Goal: Task Accomplishment & Management: Use online tool/utility

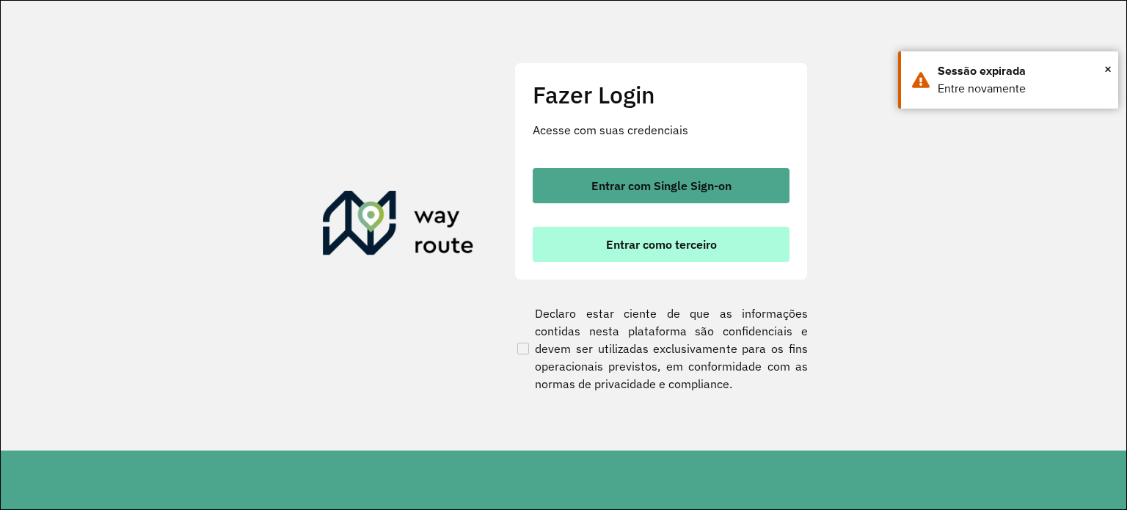
drag, startPoint x: 695, startPoint y: 265, endPoint x: 698, endPoint y: 256, distance: 9.3
click at [695, 260] on div "Fazer Login Acesse com suas credenciais Entrar com Single Sign-on Entrar como t…" at bounding box center [660, 170] width 293 height 217
click at [698, 252] on button "Entrar como terceiro" at bounding box center [661, 244] width 257 height 35
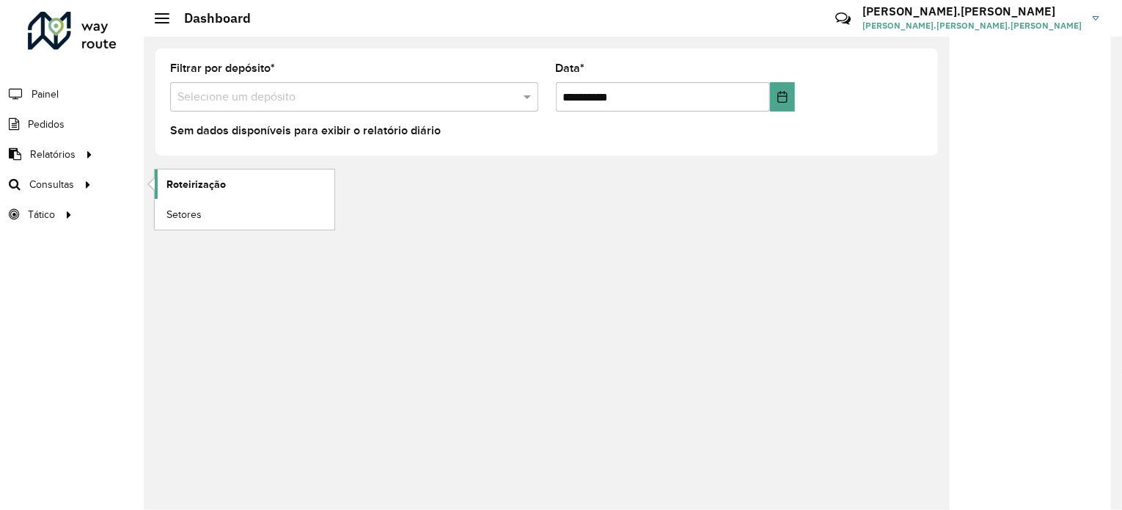
click at [193, 188] on span "Roteirização" at bounding box center [196, 184] width 59 height 15
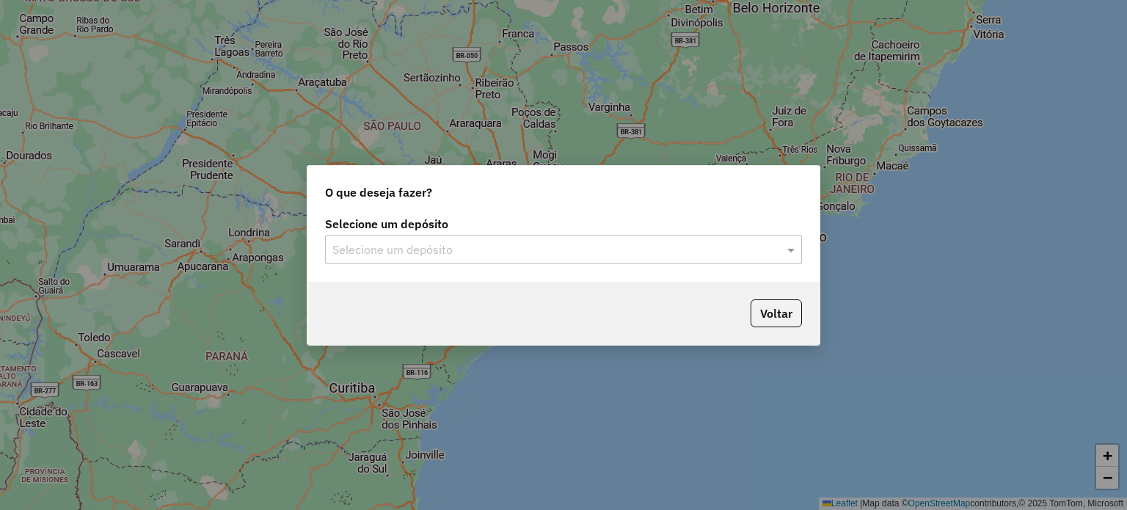
click at [505, 244] on input "text" at bounding box center [548, 250] width 433 height 18
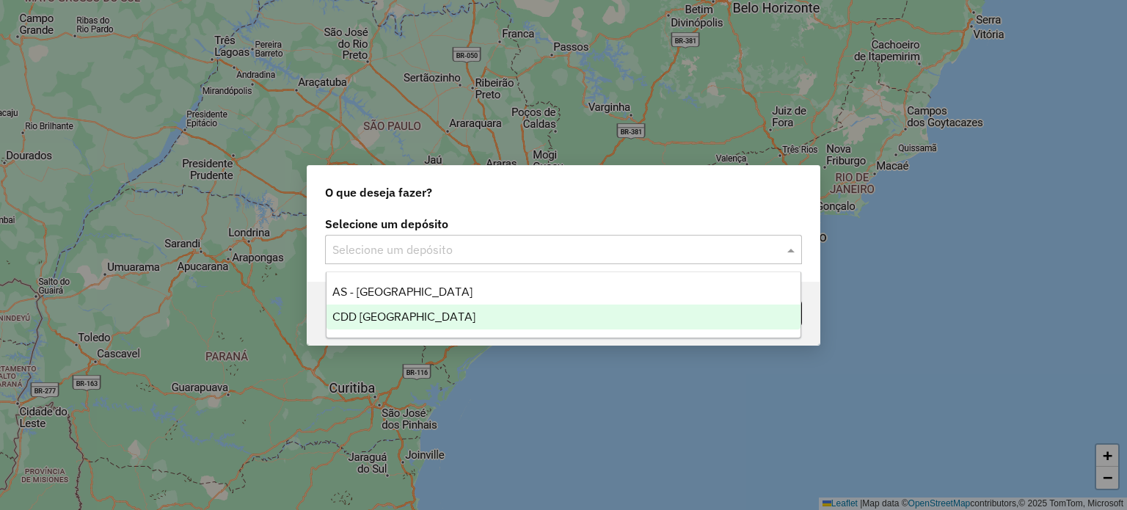
click at [444, 313] on div "CDD [GEOGRAPHIC_DATA]" at bounding box center [563, 316] width 475 height 25
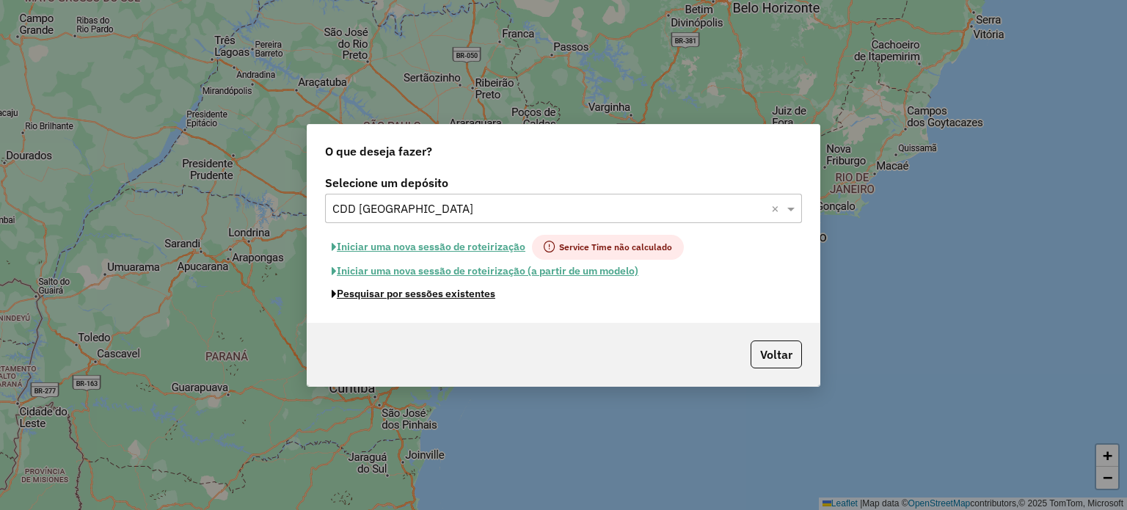
click at [417, 290] on button "Pesquisar por sessões existentes" at bounding box center [413, 293] width 177 height 23
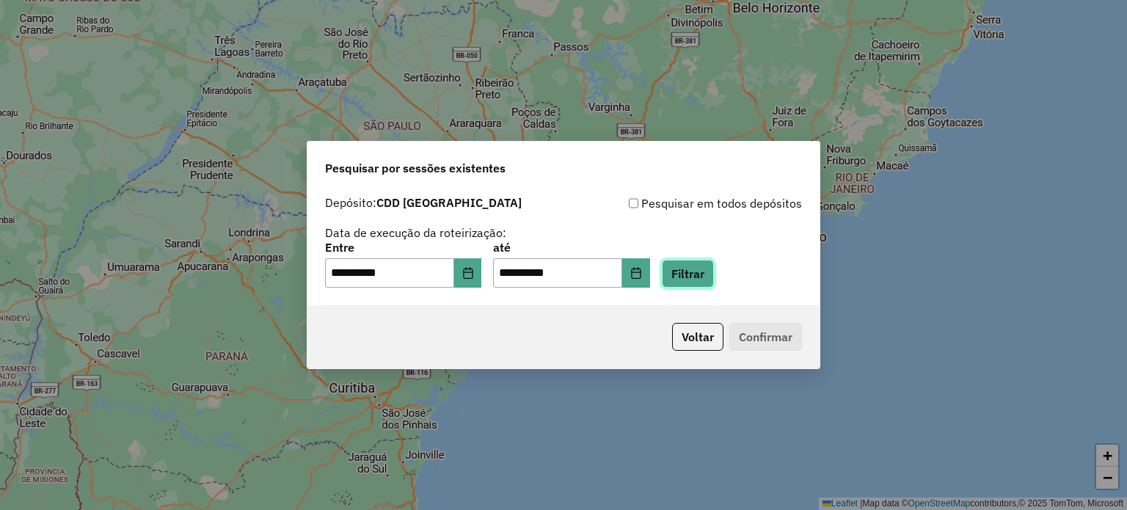
click at [703, 269] on button "Filtrar" at bounding box center [688, 274] width 52 height 28
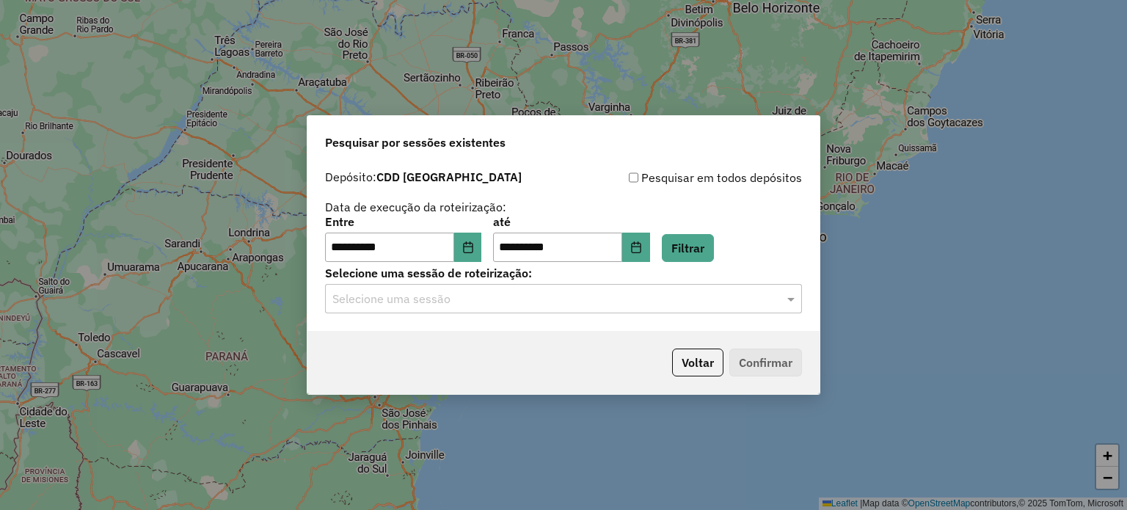
click at [614, 309] on div "Selecione uma sessão" at bounding box center [563, 298] width 477 height 29
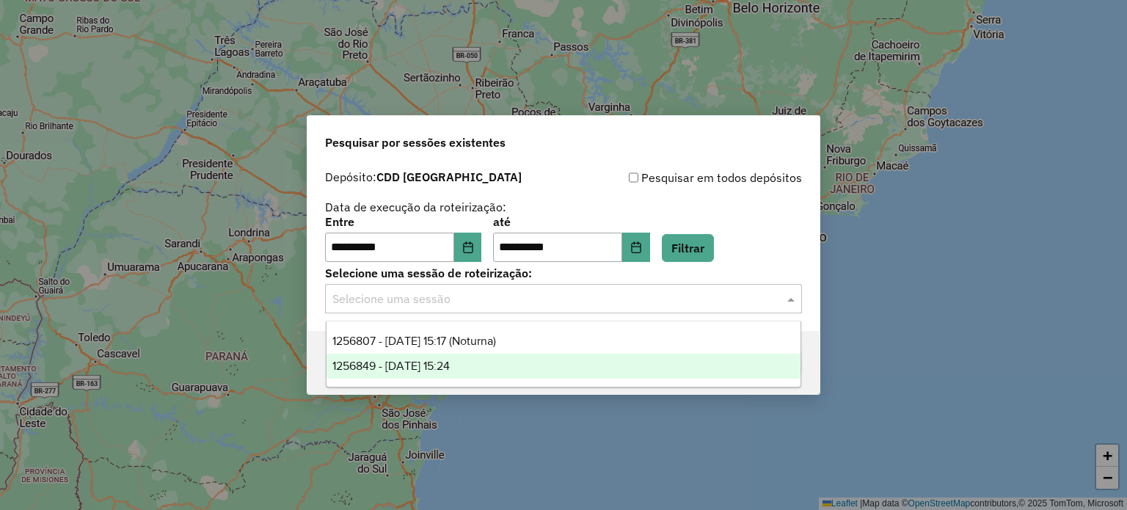
click at [450, 360] on span "1256849 - 01/09/2025 15:24" at bounding box center [390, 365] width 117 height 12
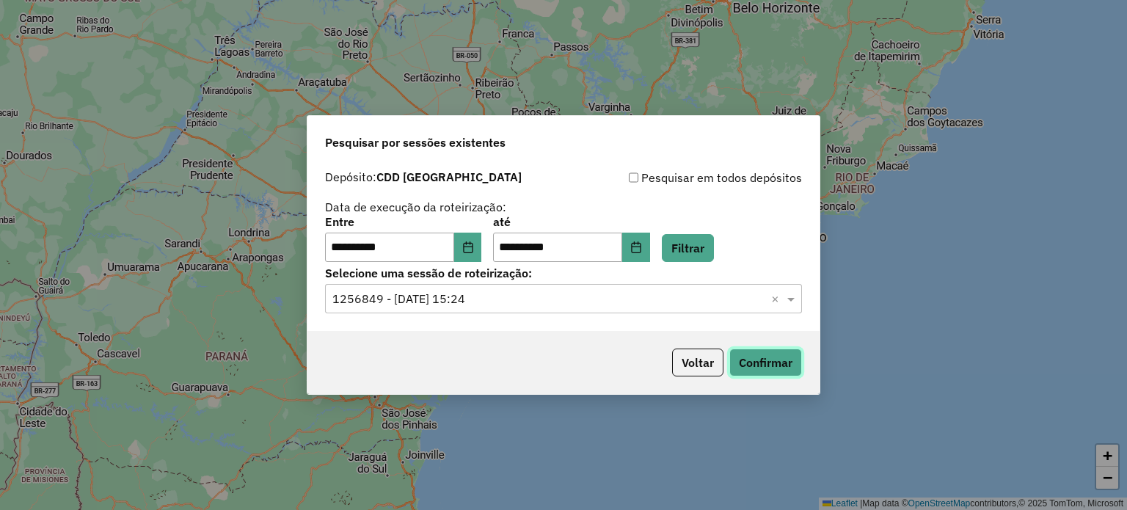
click at [758, 366] on button "Confirmar" at bounding box center [765, 362] width 73 height 28
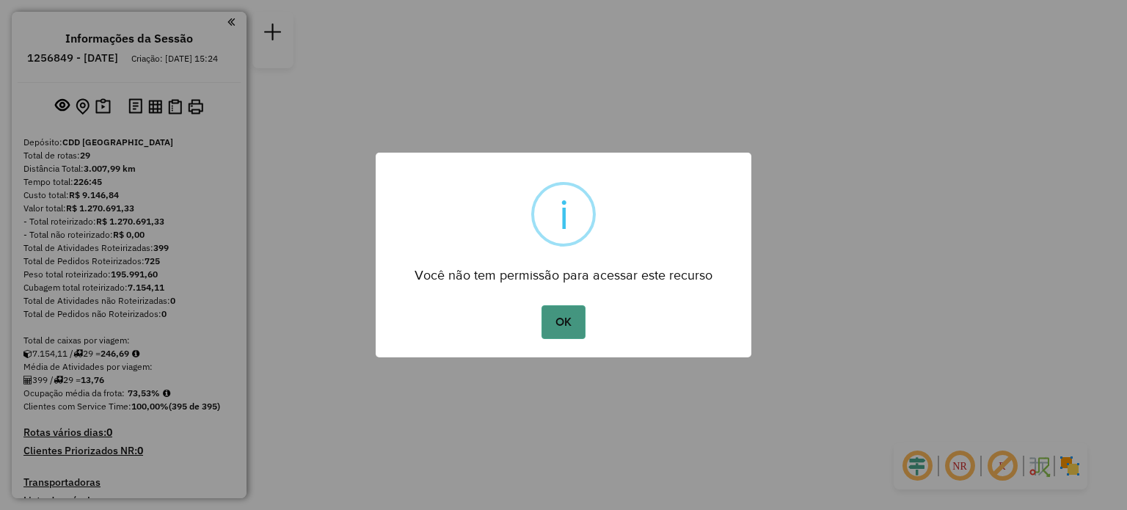
click at [552, 322] on button "OK" at bounding box center [562, 322] width 43 height 34
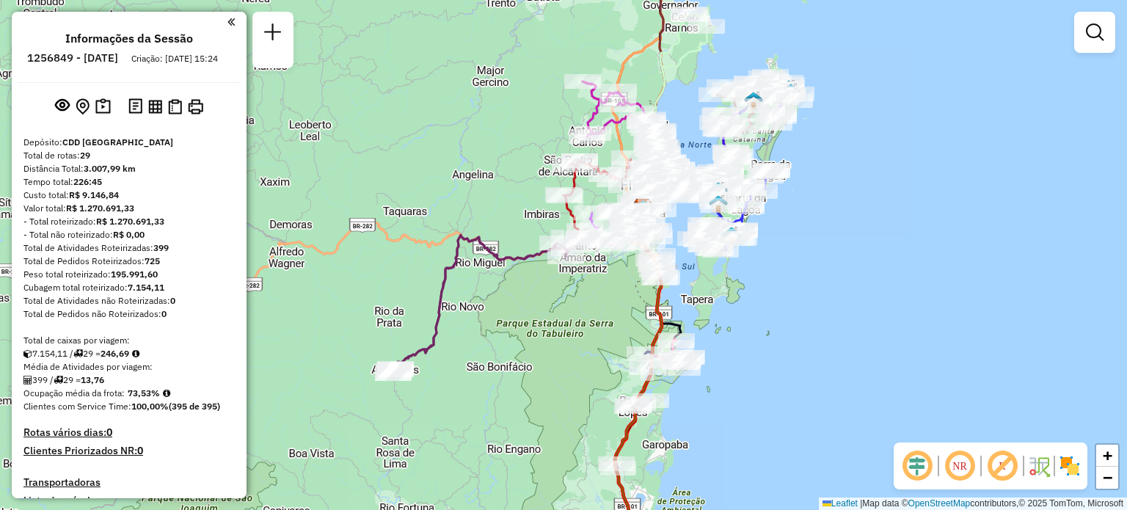
drag, startPoint x: 793, startPoint y: 252, endPoint x: 652, endPoint y: 299, distance: 148.7
click at [886, 194] on div "Janela de atendimento Grade de atendimento Capacidade Transportadoras Veículos …" at bounding box center [563, 255] width 1127 height 510
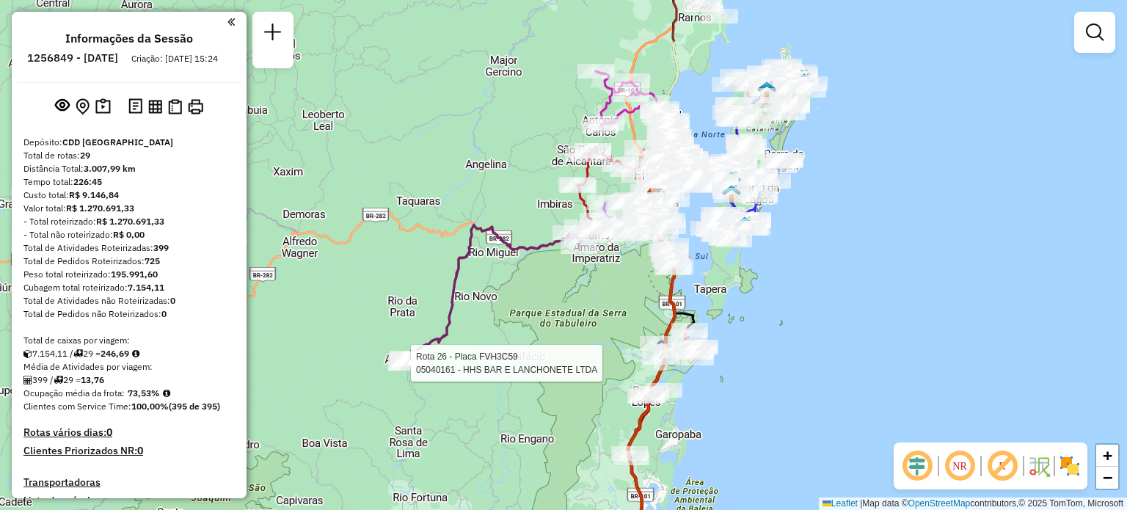
select select "**********"
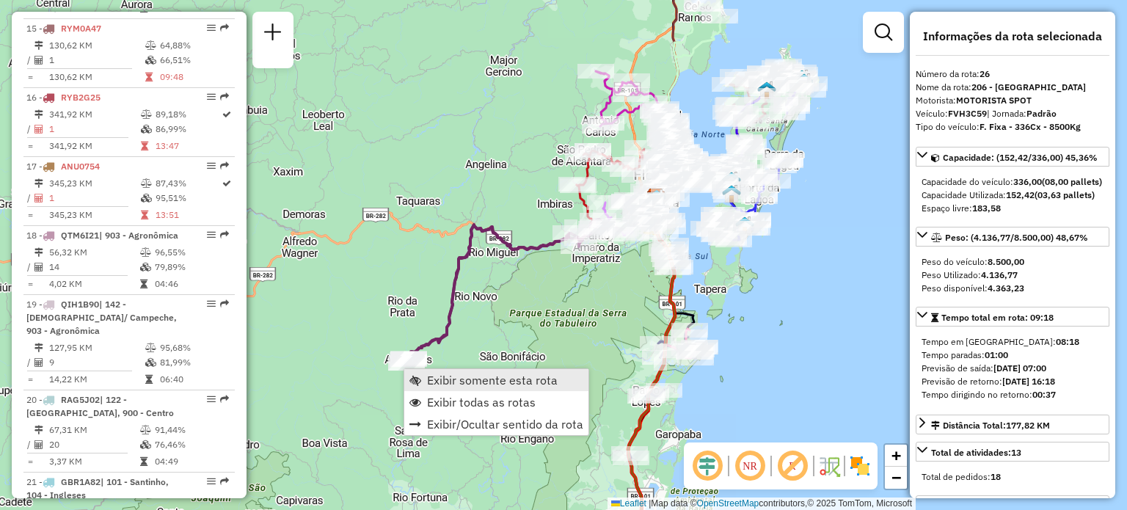
scroll to position [2565, 0]
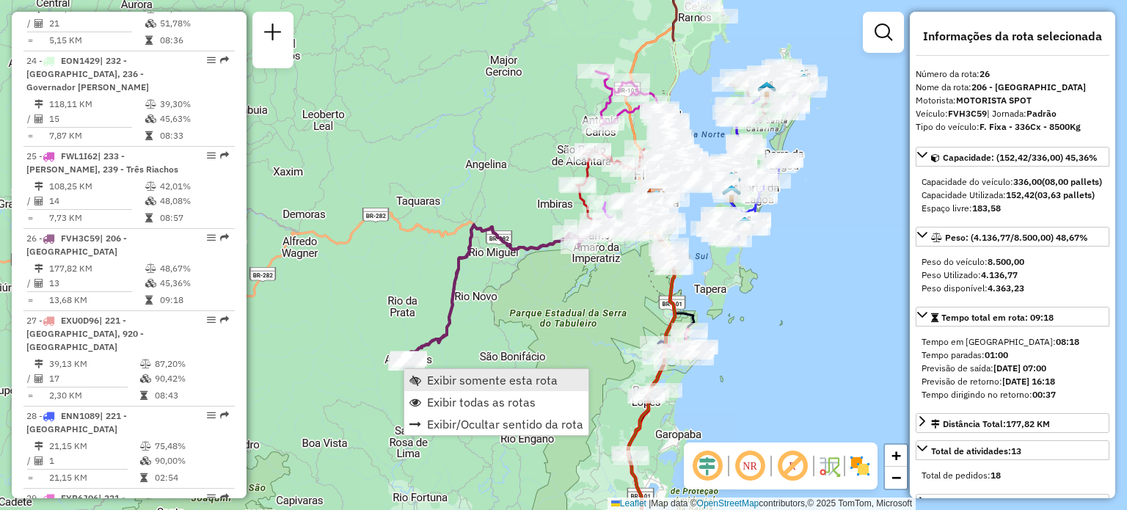
click at [454, 379] on span "Exibir somente esta rota" at bounding box center [492, 380] width 131 height 12
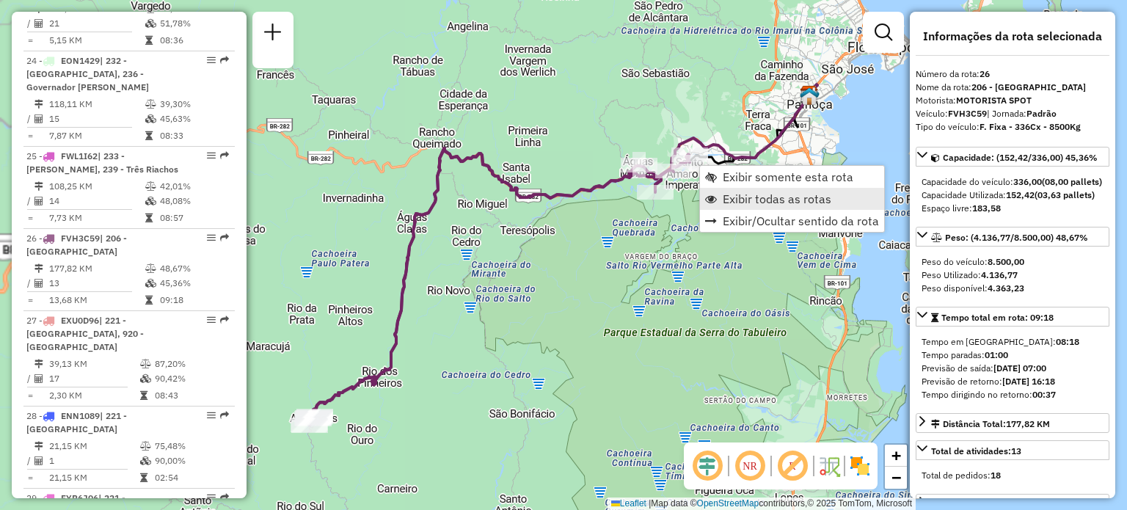
click at [720, 197] on link "Exibir todas as rotas" at bounding box center [792, 199] width 184 height 22
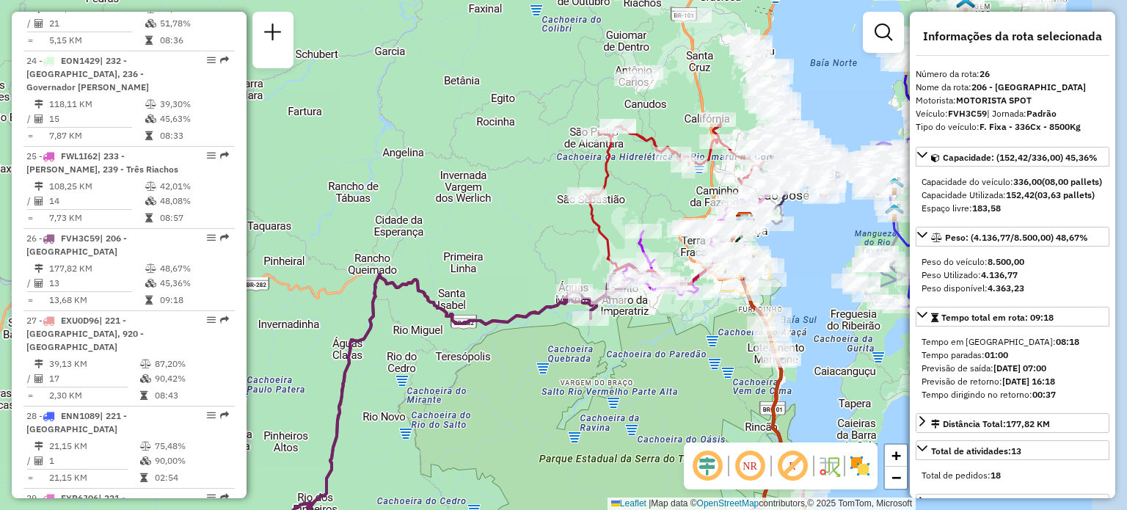
drag, startPoint x: 740, startPoint y: 201, endPoint x: 654, endPoint y: 329, distance: 154.8
click at [657, 326] on div "Janela de atendimento Grade de atendimento Capacidade Transportadoras Veículos …" at bounding box center [563, 255] width 1127 height 510
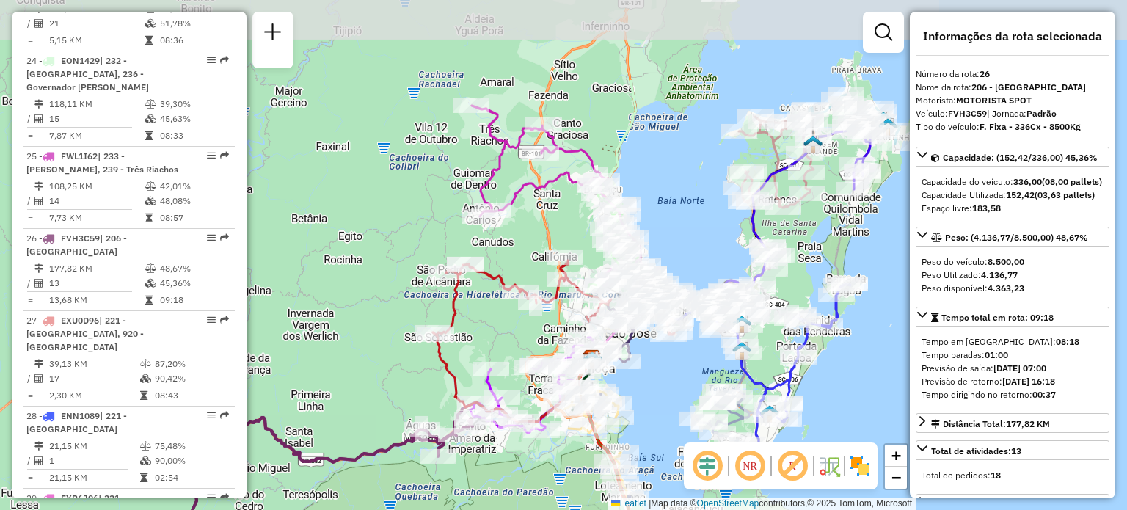
drag, startPoint x: 621, startPoint y: 193, endPoint x: 444, endPoint y: 325, distance: 220.7
click at [463, 326] on div "Janela de atendimento Grade de atendimento Capacidade Transportadoras Veículos …" at bounding box center [563, 255] width 1127 height 510
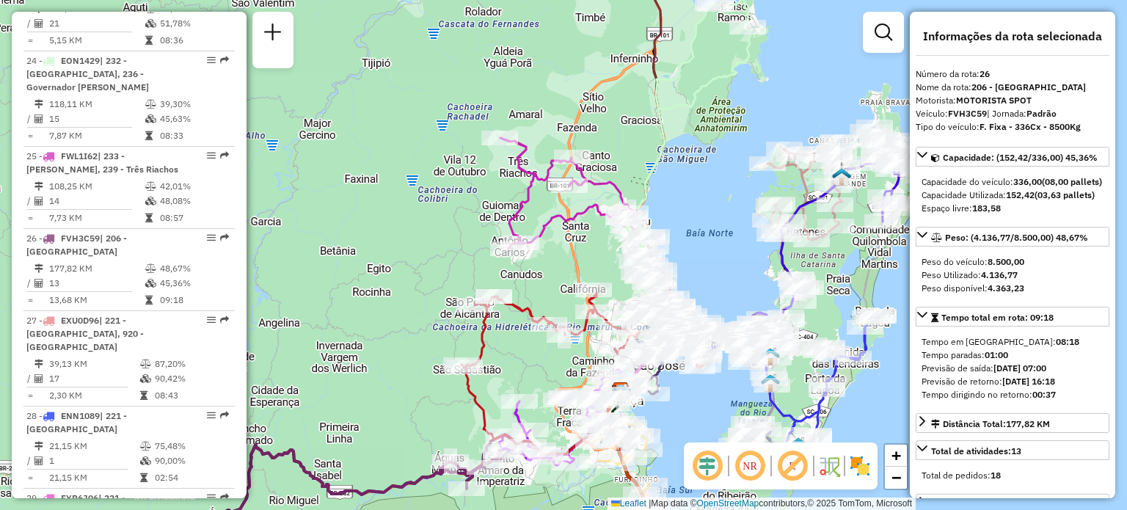
drag, startPoint x: 392, startPoint y: 293, endPoint x: 434, endPoint y: 296, distance: 41.2
click at [436, 296] on div "Janela de atendimento Grade de atendimento Capacidade Transportadoras Veículos …" at bounding box center [563, 255] width 1127 height 510
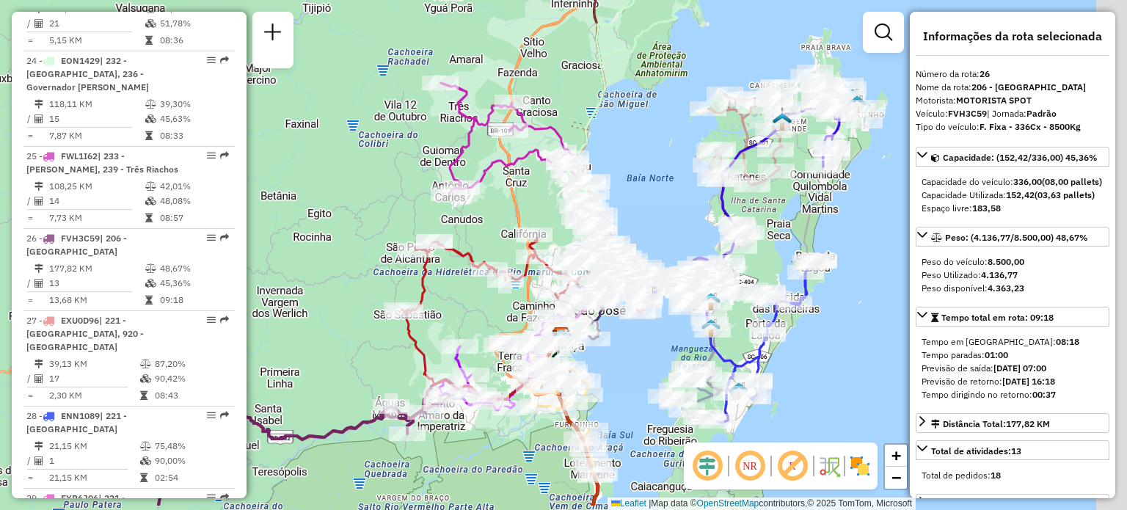
drag, startPoint x: 403, startPoint y: 287, endPoint x: 323, endPoint y: 230, distance: 98.3
click at [324, 228] on div "Janela de atendimento Grade de atendimento Capacidade Transportadoras Veículos …" at bounding box center [563, 255] width 1127 height 510
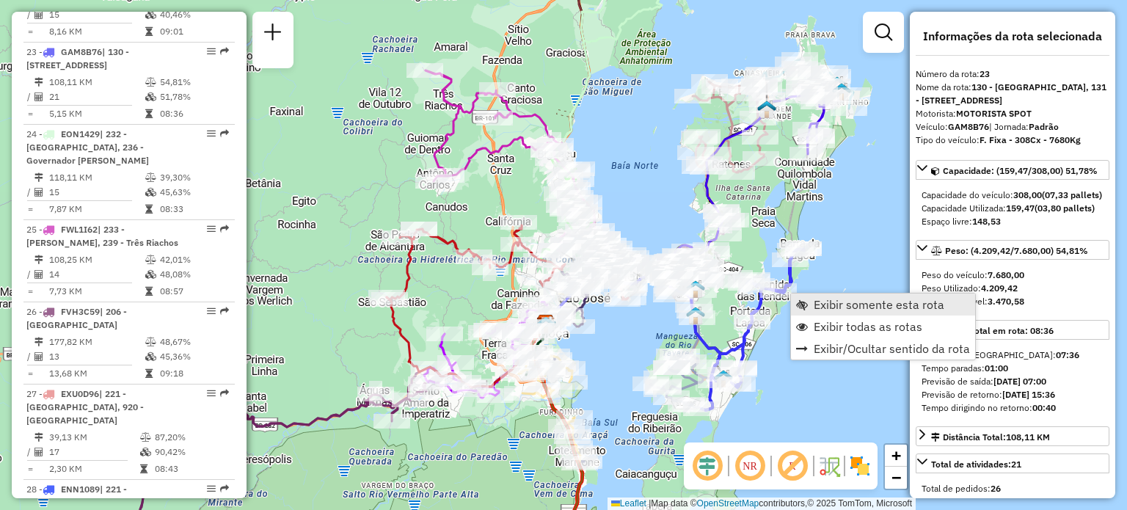
scroll to position [2453, 0]
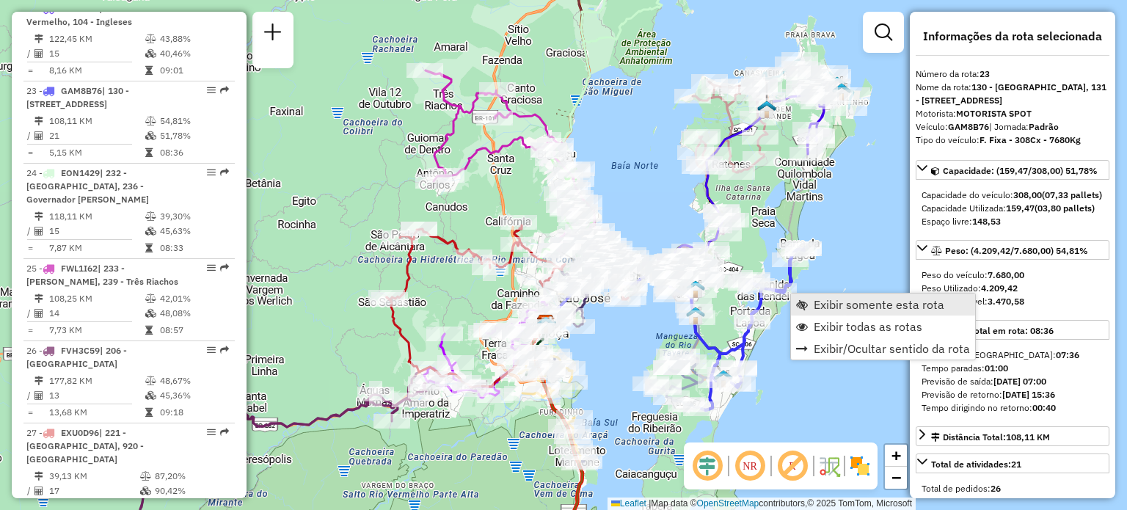
click at [803, 306] on span "Exibir somente esta rota" at bounding box center [802, 305] width 12 height 12
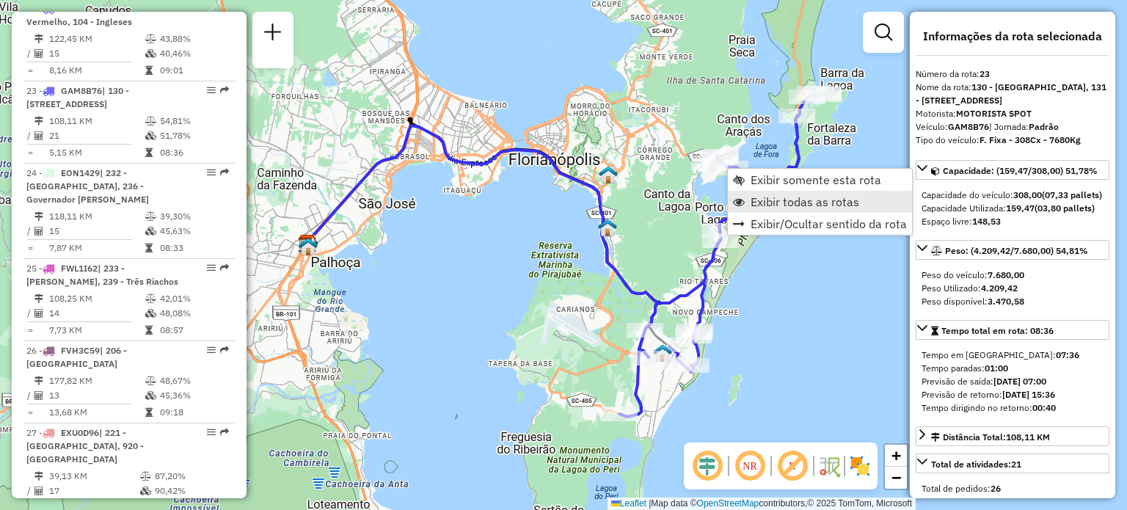
click at [756, 197] on span "Exibir todas as rotas" at bounding box center [804, 202] width 109 height 12
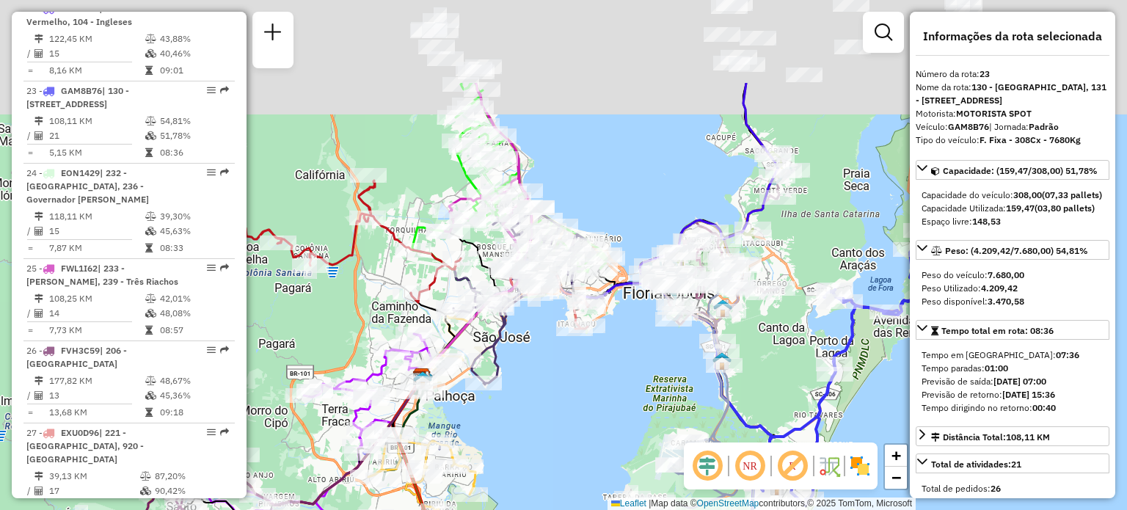
drag, startPoint x: 481, startPoint y: 25, endPoint x: 706, endPoint y: 265, distance: 329.0
click at [706, 265] on div "Janela de atendimento Grade de atendimento Capacidade Transportadoras Veículos …" at bounding box center [563, 255] width 1127 height 510
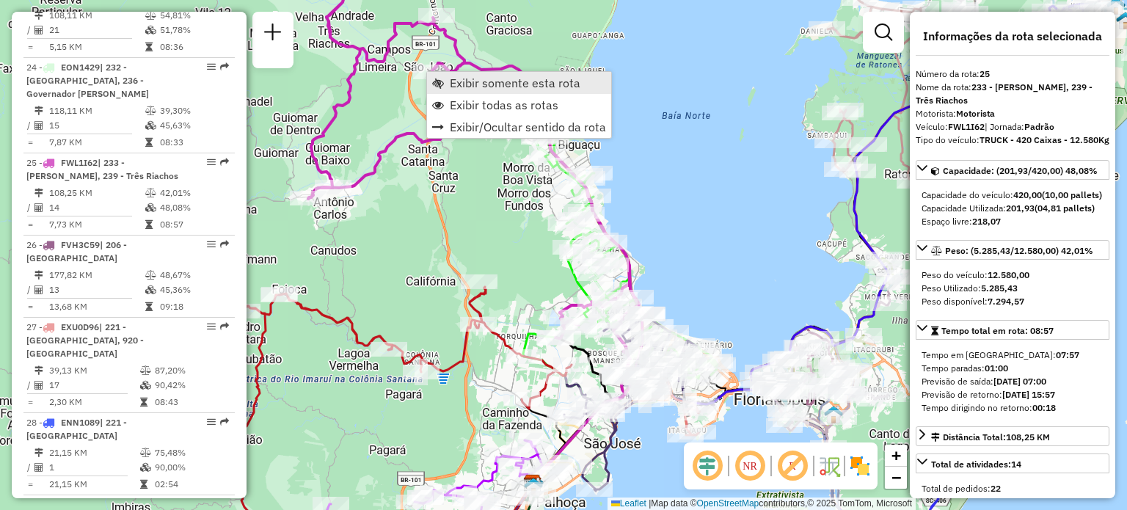
scroll to position [2565, 0]
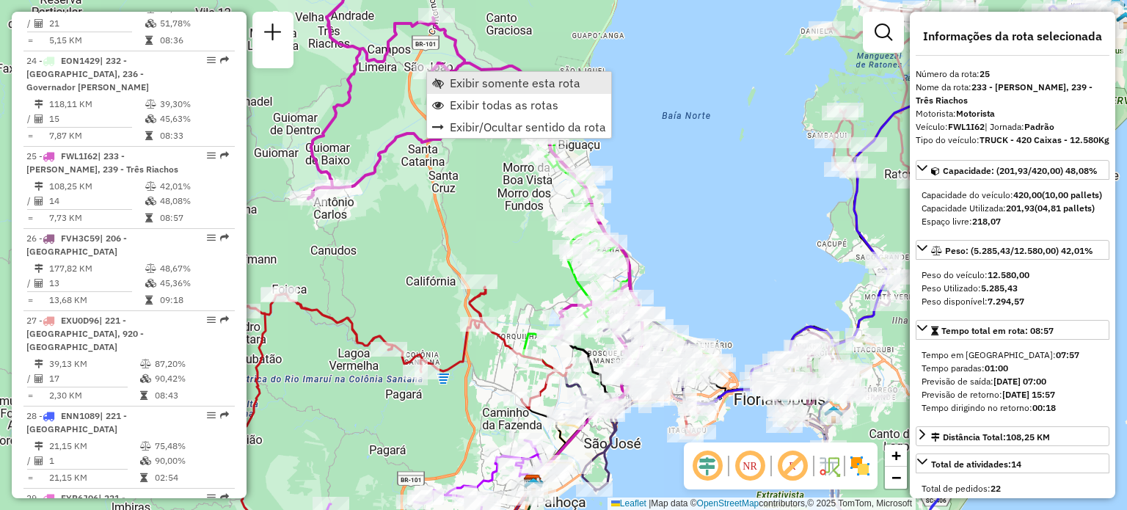
click at [445, 84] on link "Exibir somente esta rota" at bounding box center [519, 83] width 184 height 22
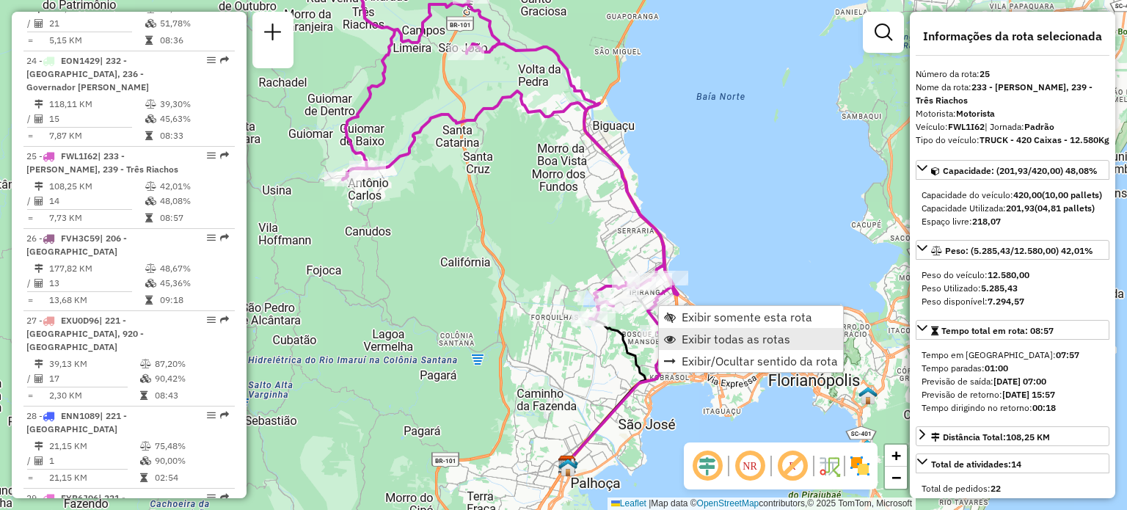
click at [708, 336] on span "Exibir todas as rotas" at bounding box center [735, 339] width 109 height 12
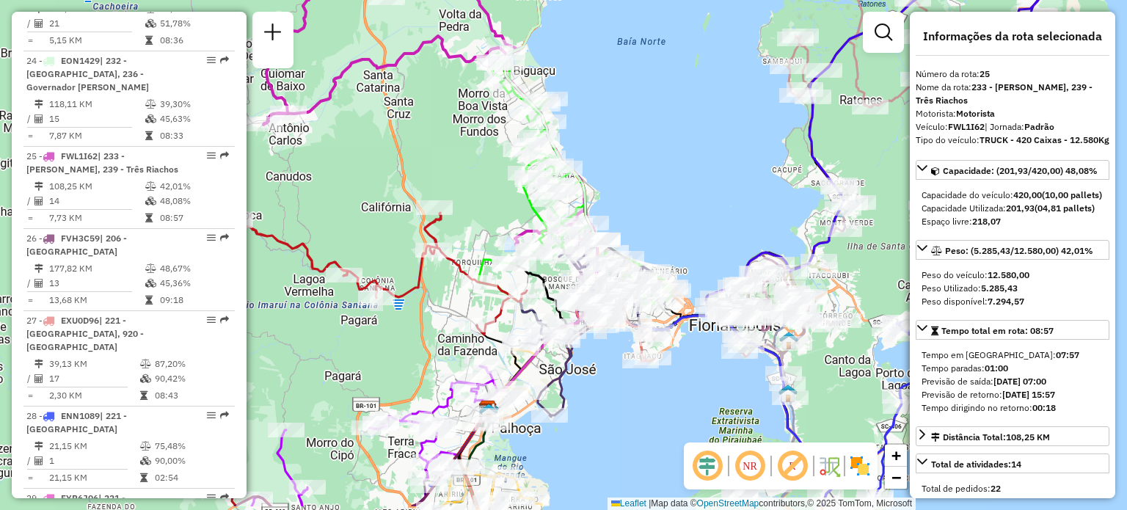
drag, startPoint x: 791, startPoint y: 253, endPoint x: 590, endPoint y: 128, distance: 236.5
click at [590, 128] on div "Janela de atendimento Grade de atendimento Capacidade Transportadoras Veículos …" at bounding box center [563, 255] width 1127 height 510
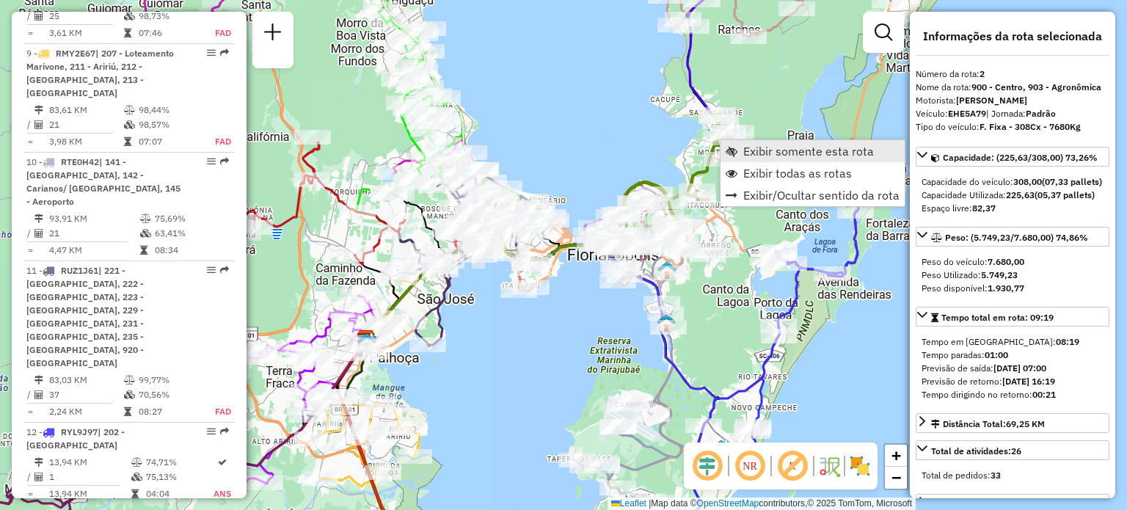
scroll to position [665, 0]
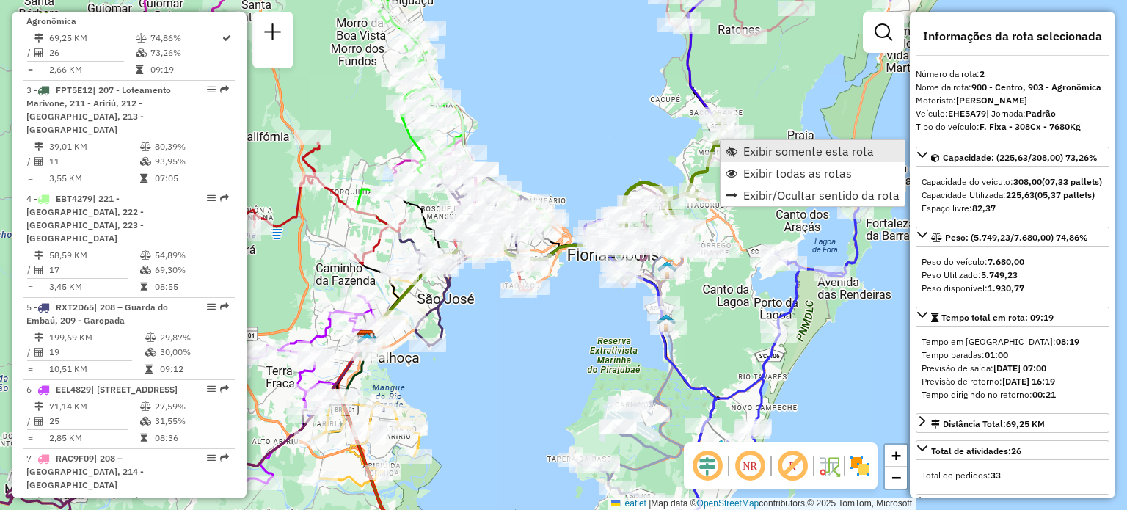
click at [745, 152] on span "Exibir somente esta rota" at bounding box center [808, 151] width 131 height 12
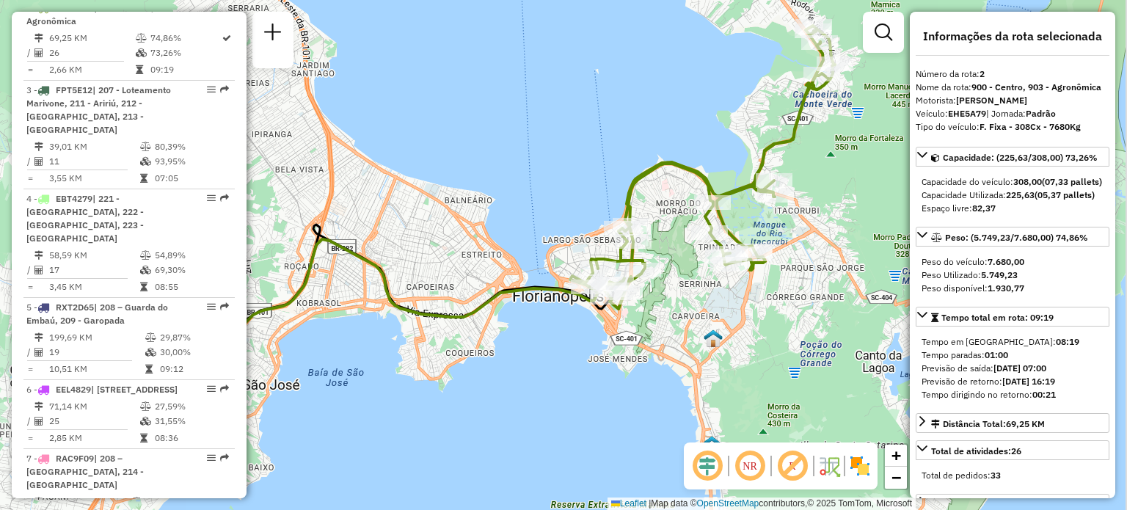
drag, startPoint x: 723, startPoint y: 156, endPoint x: 531, endPoint y: 176, distance: 193.2
click at [557, 158] on div "Janela de atendimento Grade de atendimento Capacidade Transportadoras Veículos …" at bounding box center [563, 255] width 1127 height 510
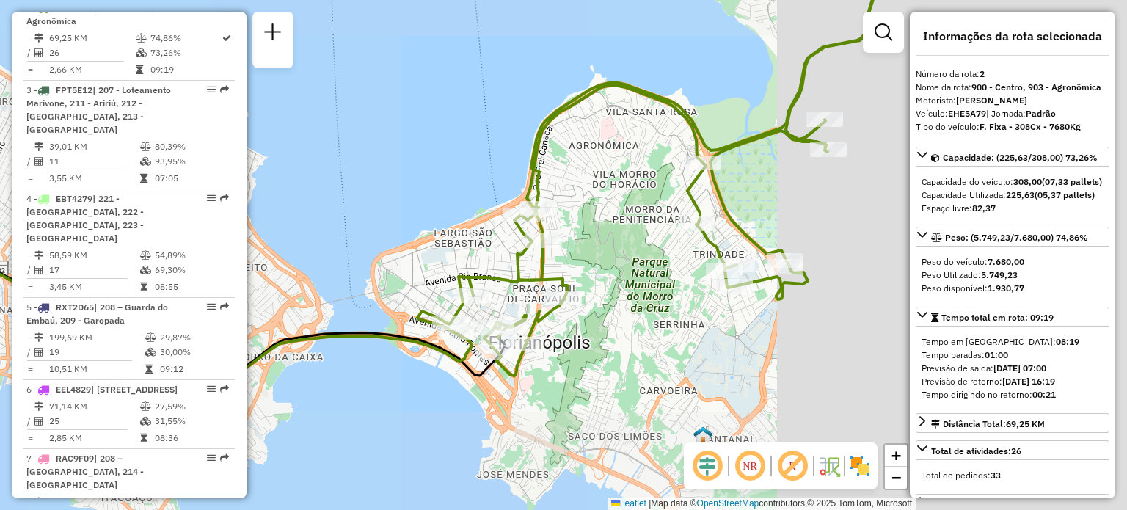
drag, startPoint x: 709, startPoint y: 145, endPoint x: 591, endPoint y: 198, distance: 128.7
click at [593, 194] on icon at bounding box center [653, 162] width 472 height 426
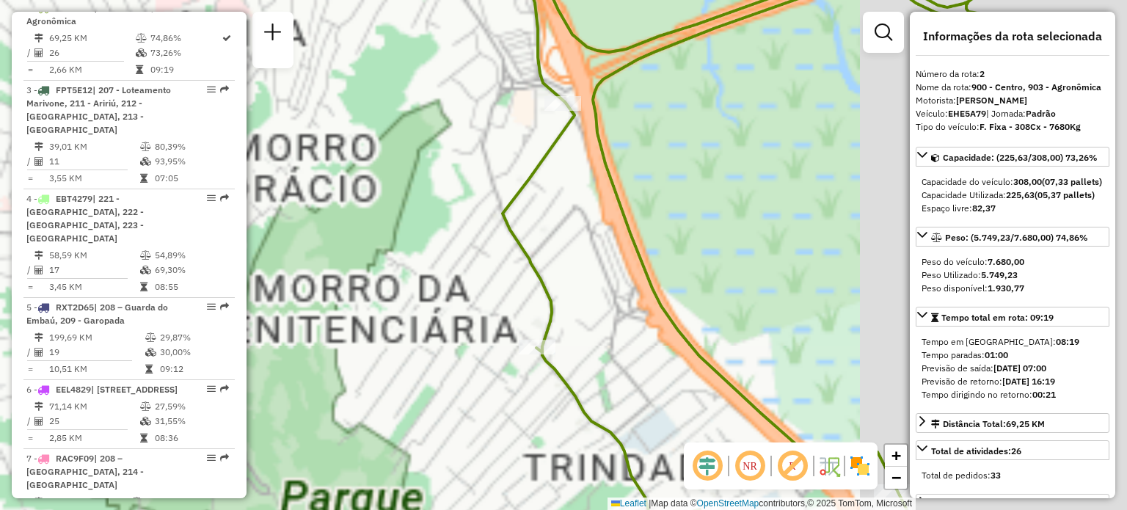
drag, startPoint x: 667, startPoint y: 316, endPoint x: 486, endPoint y: 50, distance: 321.7
click at [489, 53] on icon at bounding box center [474, 255] width 1174 height 612
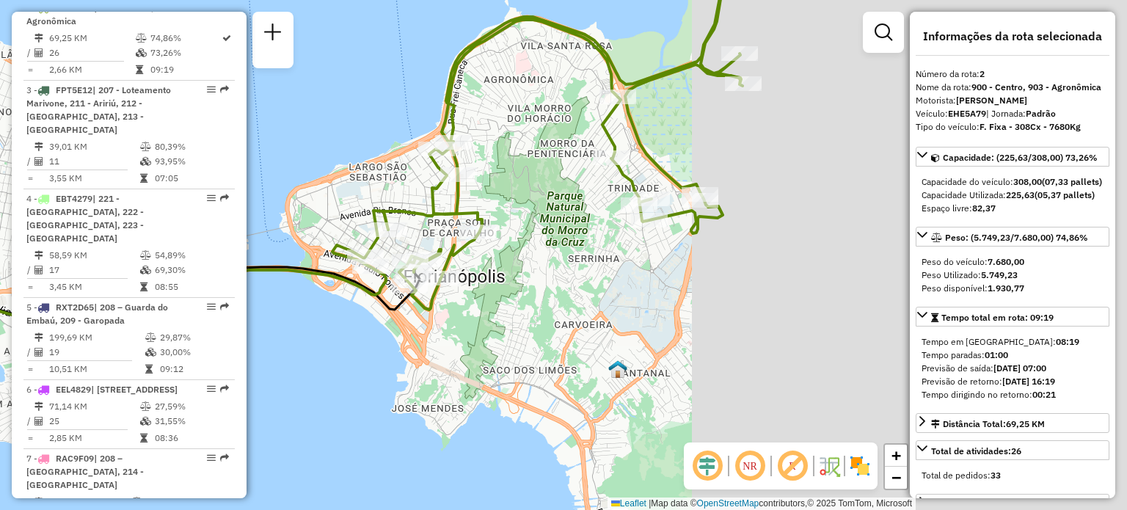
drag, startPoint x: 577, startPoint y: 154, endPoint x: 596, endPoint y: 182, distance: 33.8
click at [595, 175] on div "Rota 2 - Placa EHE5A79 05011211 - DJALMA ANTONIO PAULI Janela de atendimento Gr…" at bounding box center [563, 255] width 1127 height 510
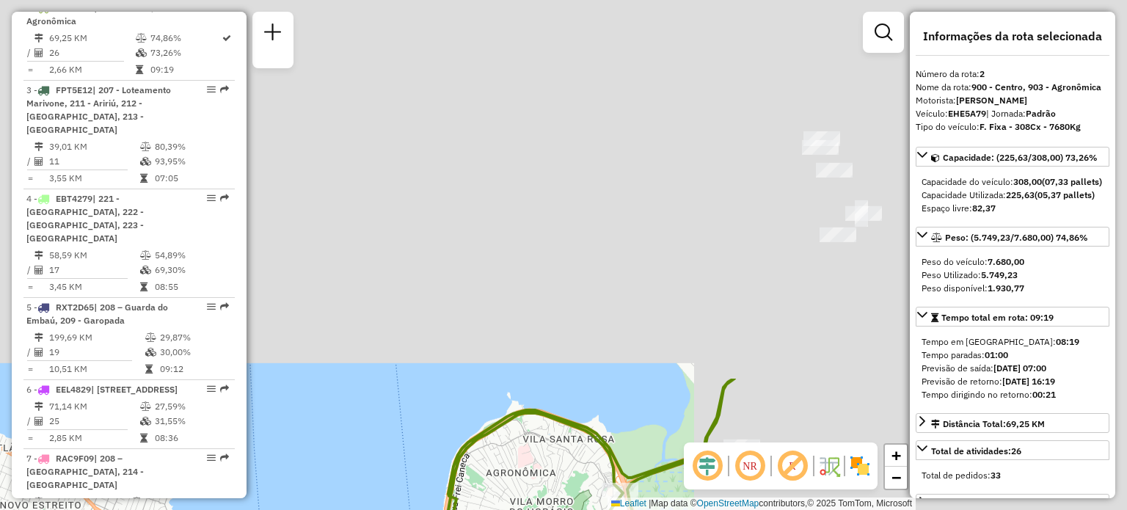
drag, startPoint x: 618, startPoint y: 63, endPoint x: 534, endPoint y: 494, distance: 438.8
click at [534, 495] on div "Janela de atendimento Grade de atendimento Capacidade Transportadoras Veículos …" at bounding box center [563, 255] width 1127 height 510
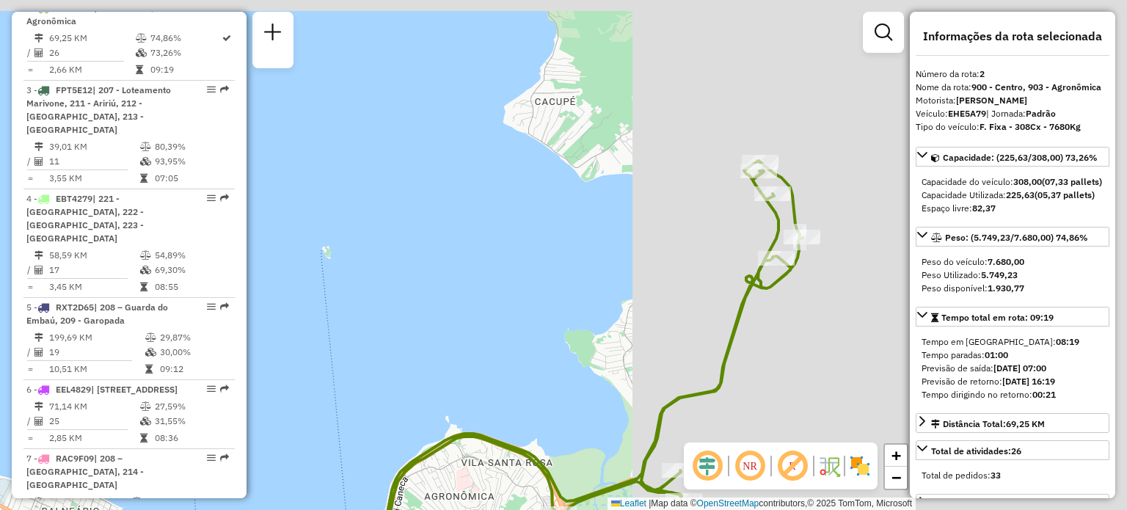
drag, startPoint x: 704, startPoint y: 325, endPoint x: 625, endPoint y: 290, distance: 86.4
click at [599, 349] on div "Janela de atendimento Grade de atendimento Capacidade Transportadoras Veículos …" at bounding box center [563, 255] width 1127 height 510
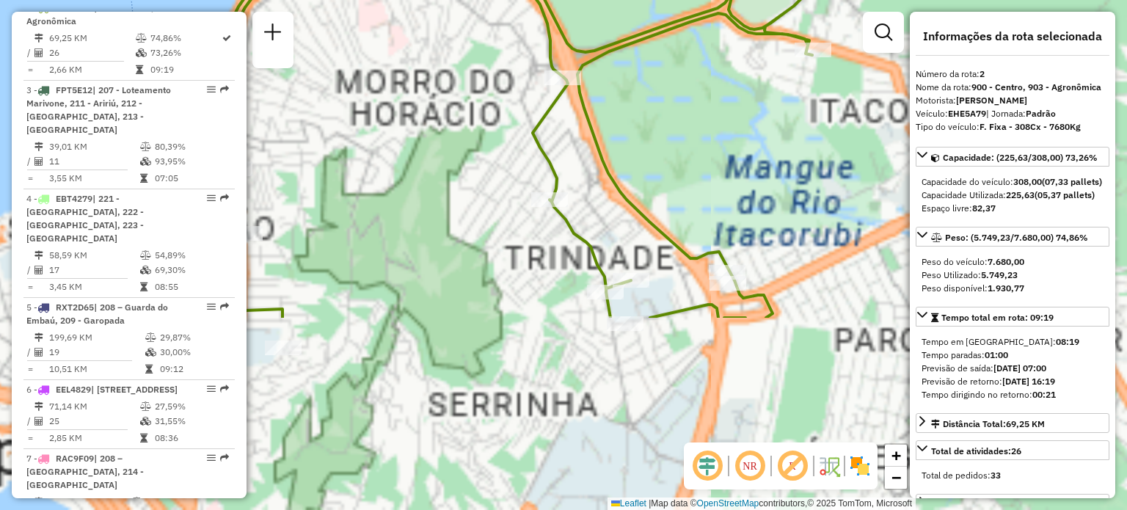
drag, startPoint x: 534, startPoint y: 305, endPoint x: 372, endPoint y: 62, distance: 292.6
click at [372, 62] on div "Janela de atendimento Grade de atendimento Capacidade Transportadoras Veículos …" at bounding box center [563, 255] width 1127 height 510
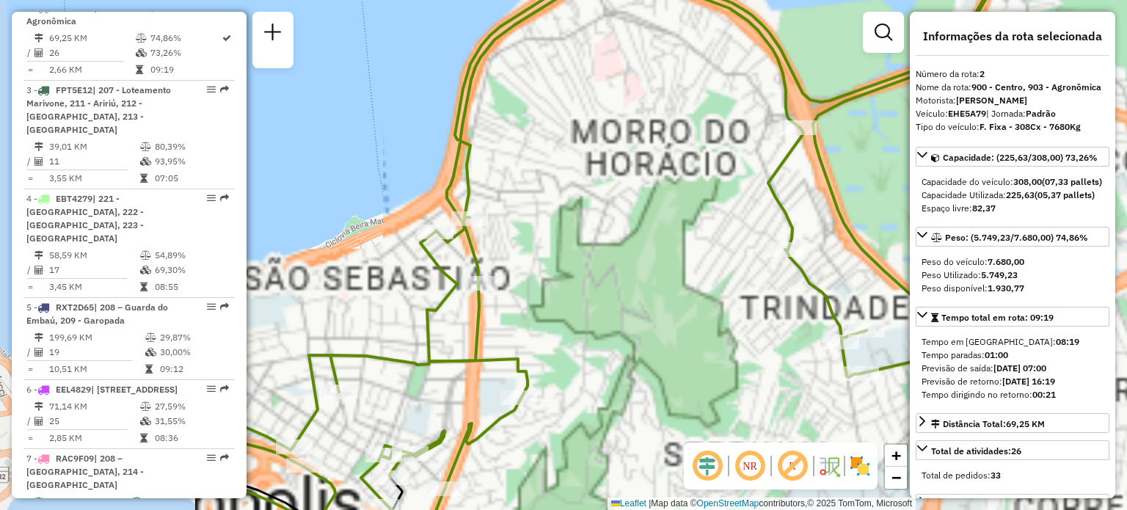
drag, startPoint x: 303, startPoint y: 159, endPoint x: 444, endPoint y: 205, distance: 148.0
click at [469, 219] on div "Janela de atendimento Grade de atendimento Capacidade Transportadoras Veículos …" at bounding box center [563, 255] width 1127 height 510
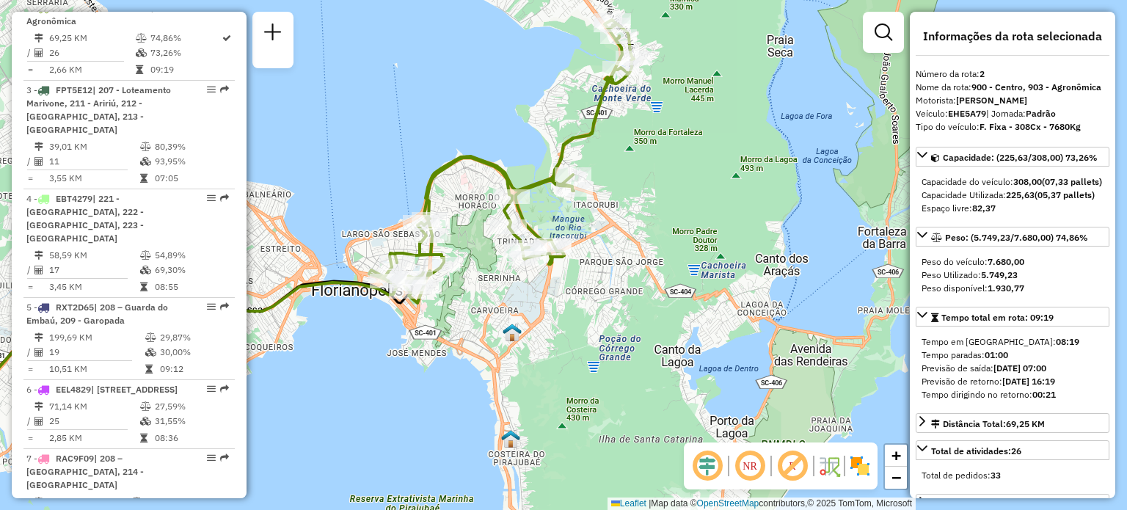
drag, startPoint x: 640, startPoint y: 199, endPoint x: 609, endPoint y: 267, distance: 75.2
click at [618, 294] on div "Janela de atendimento Grade de atendimento Capacidade Transportadoras Veículos …" at bounding box center [563, 255] width 1127 height 510
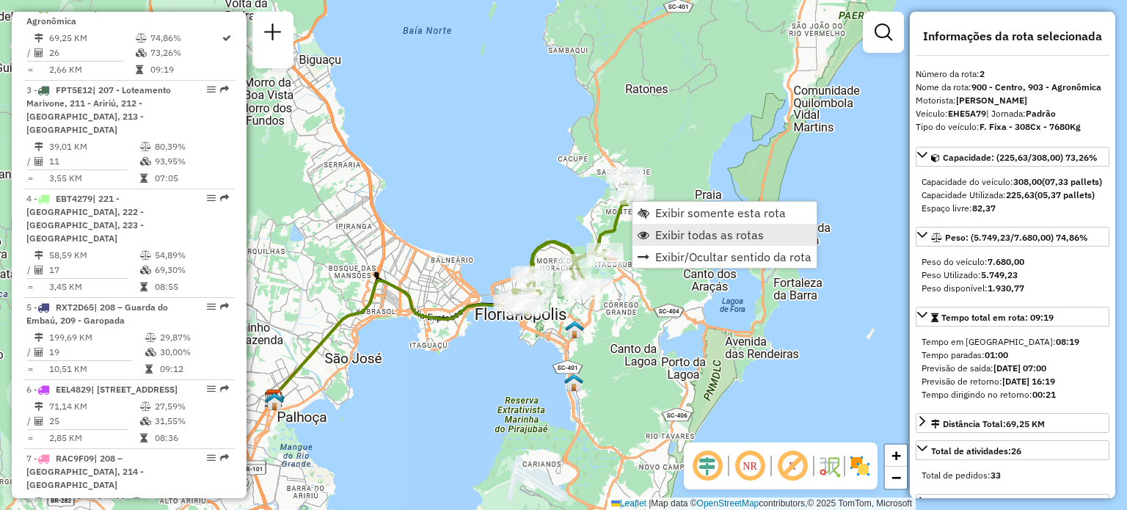
click at [668, 237] on span "Exibir todas as rotas" at bounding box center [709, 235] width 109 height 12
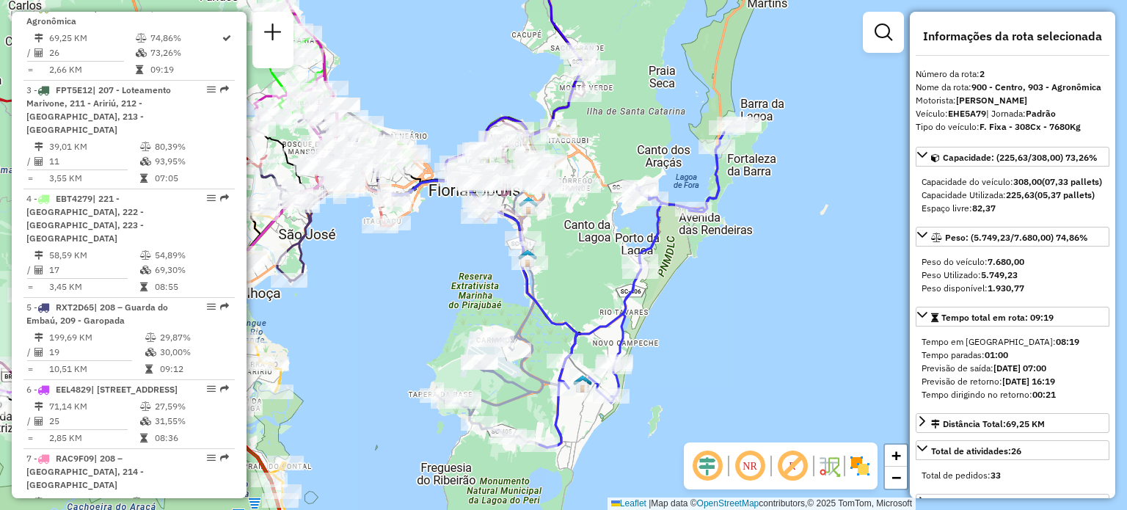
drag, startPoint x: 344, startPoint y: 287, endPoint x: 761, endPoint y: 218, distance: 422.3
click at [761, 218] on div "Janela de atendimento Grade de atendimento Capacidade Transportadoras Veículos …" at bounding box center [563, 255] width 1127 height 510
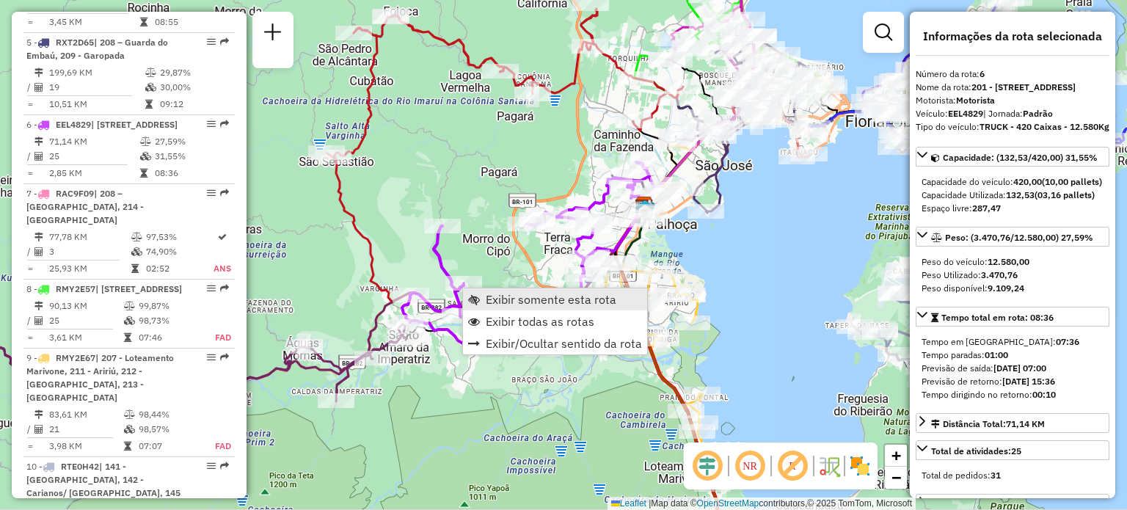
scroll to position [1020, 0]
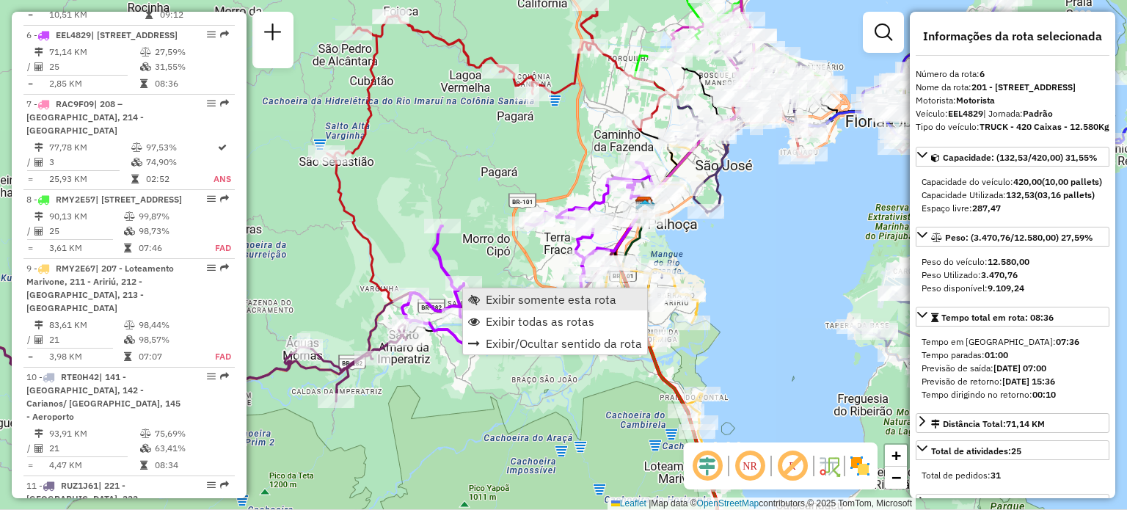
click at [480, 292] on link "Exibir somente esta rota" at bounding box center [555, 299] width 184 height 22
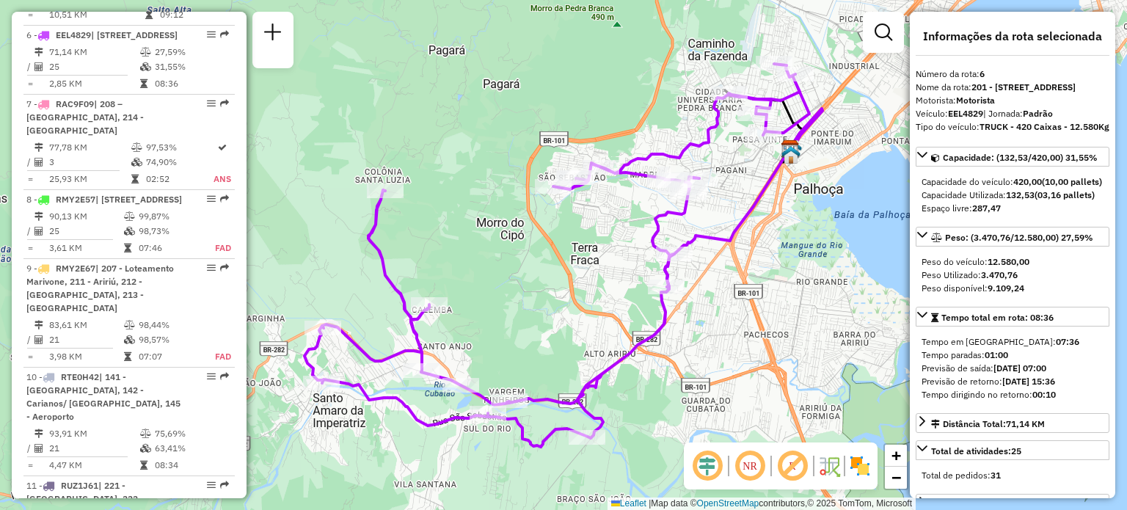
scroll to position [1891, 0]
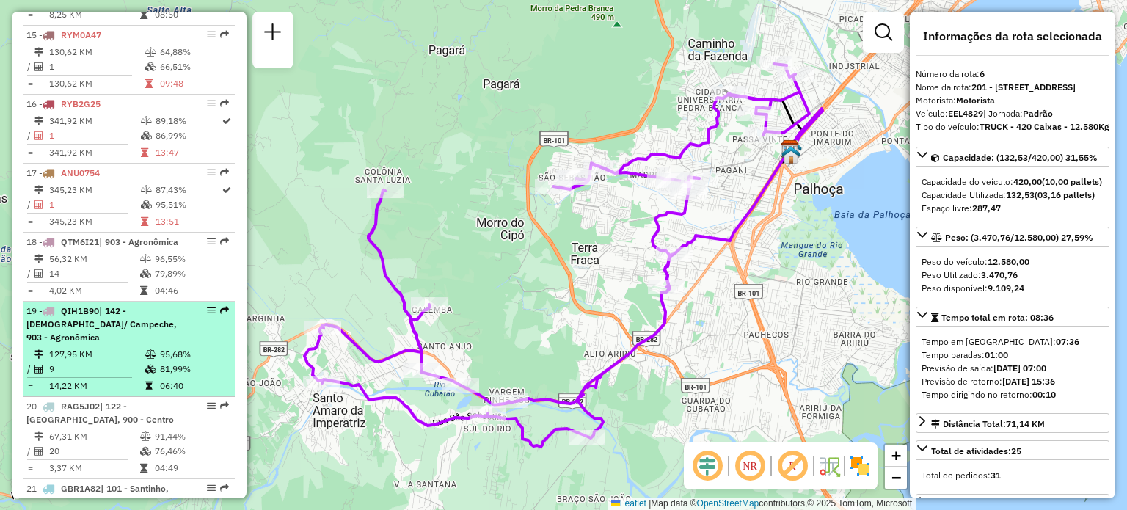
click at [207, 306] on em at bounding box center [211, 310] width 9 height 9
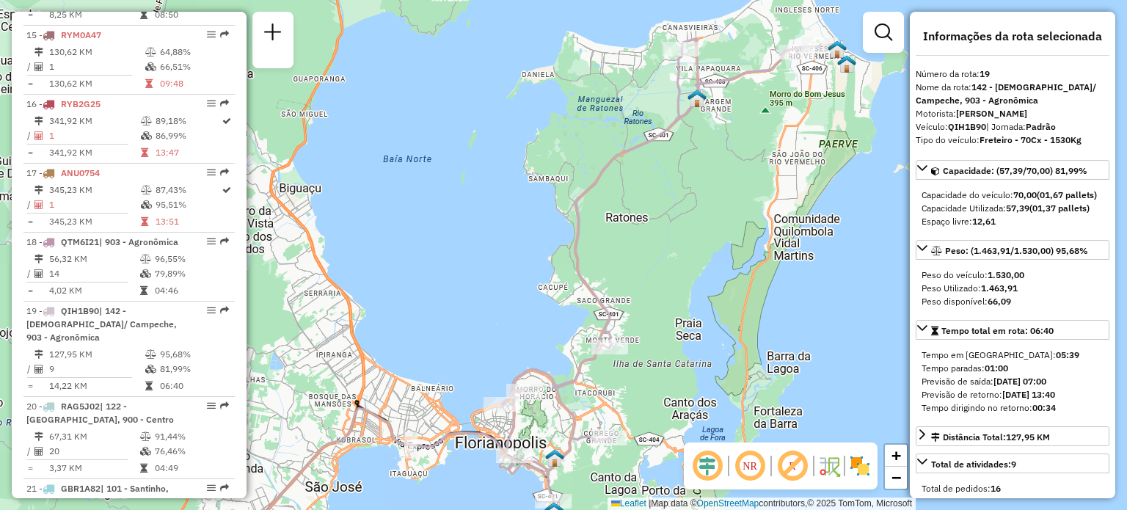
drag, startPoint x: 679, startPoint y: 195, endPoint x: 648, endPoint y: 228, distance: 44.7
click at [650, 227] on div "Janela de atendimento Grade de atendimento Capacidade Transportadoras Veículos …" at bounding box center [563, 255] width 1127 height 510
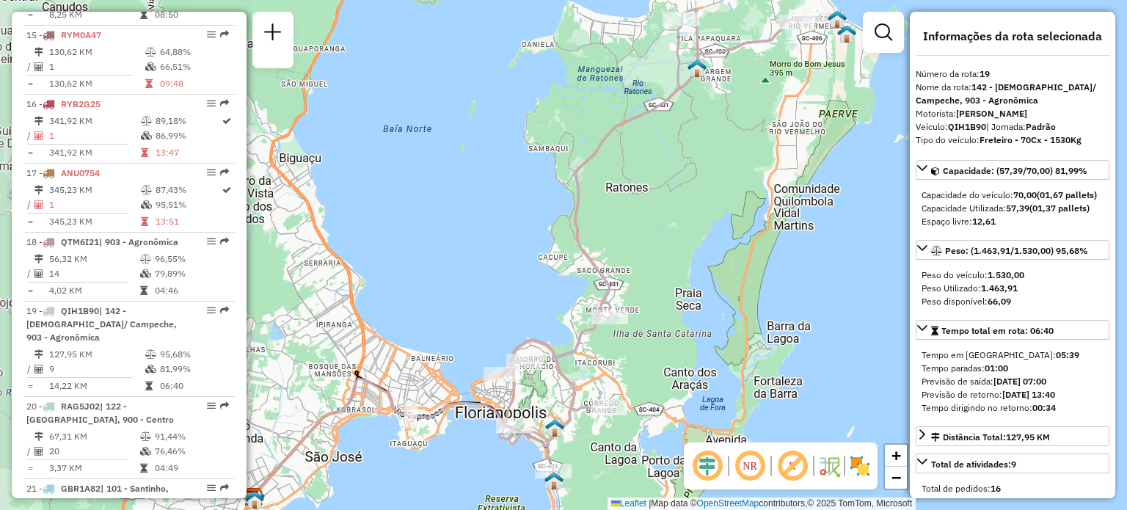
drag, startPoint x: 665, startPoint y: 222, endPoint x: 675, endPoint y: 195, distance: 29.0
click at [680, 186] on div "Janela de atendimento Grade de atendimento Capacidade Transportadoras Veículos …" at bounding box center [563, 255] width 1127 height 510
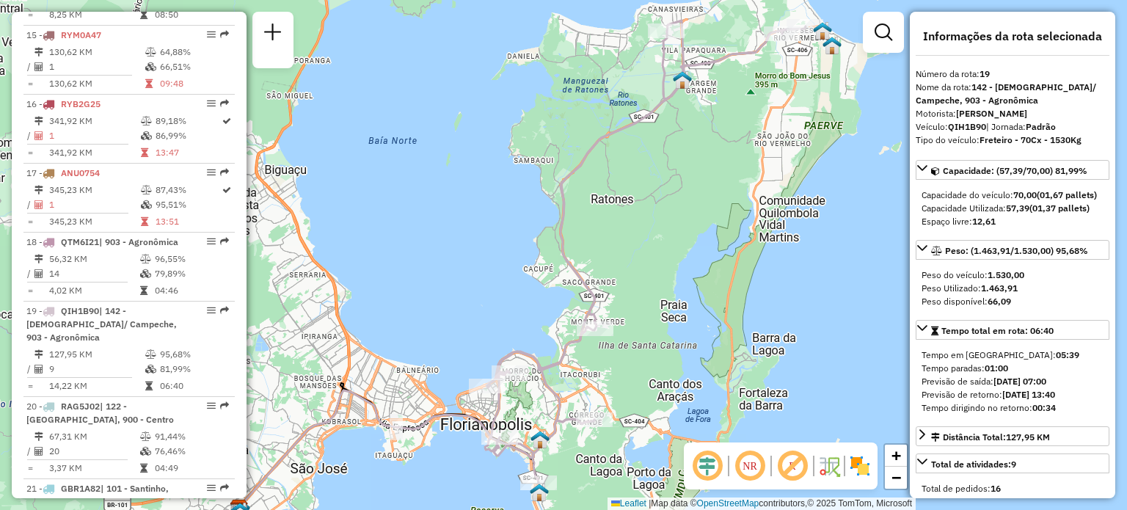
drag, startPoint x: 786, startPoint y: 98, endPoint x: 744, endPoint y: 137, distance: 57.6
click at [745, 137] on div "Janela de atendimento Grade de atendimento Capacidade Transportadoras Veículos …" at bounding box center [563, 255] width 1127 height 510
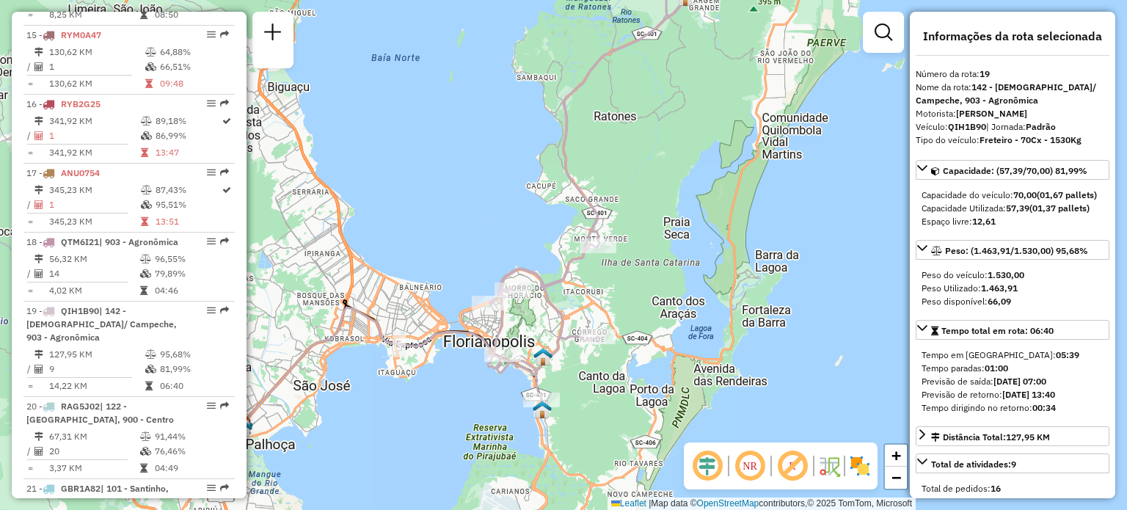
drag, startPoint x: 629, startPoint y: 395, endPoint x: 656, endPoint y: 303, distance: 96.3
click at [656, 303] on div "Janela de atendimento Grade de atendimento Capacidade Transportadoras Veículos …" at bounding box center [563, 255] width 1127 height 510
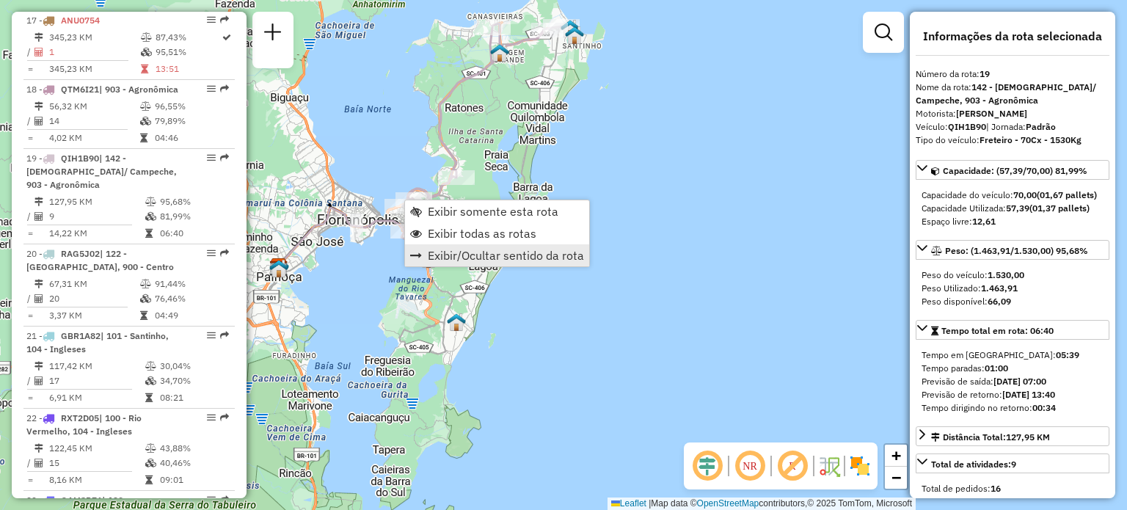
scroll to position [2124, 0]
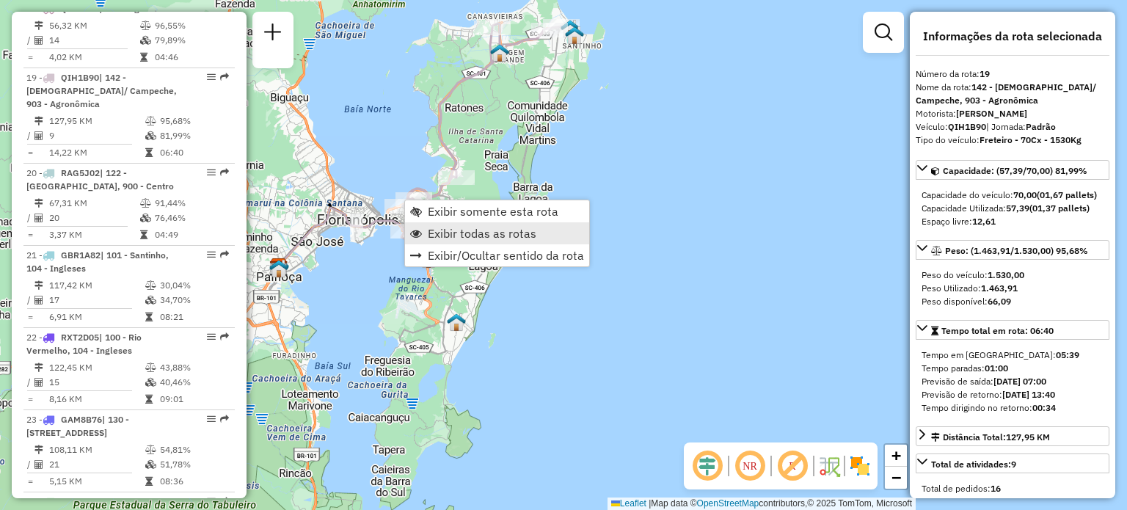
click at [437, 228] on span "Exibir todas as rotas" at bounding box center [482, 233] width 109 height 12
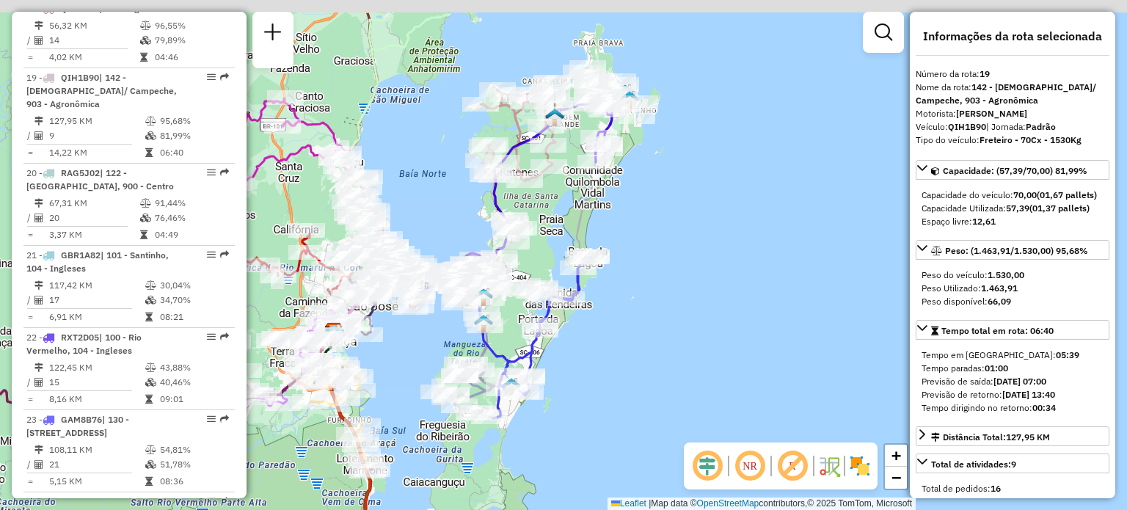
drag, startPoint x: 384, startPoint y: 113, endPoint x: 431, endPoint y: 187, distance: 87.3
click at [440, 181] on div "Janela de atendimento Grade de atendimento Capacidade Transportadoras Veículos …" at bounding box center [563, 255] width 1127 height 510
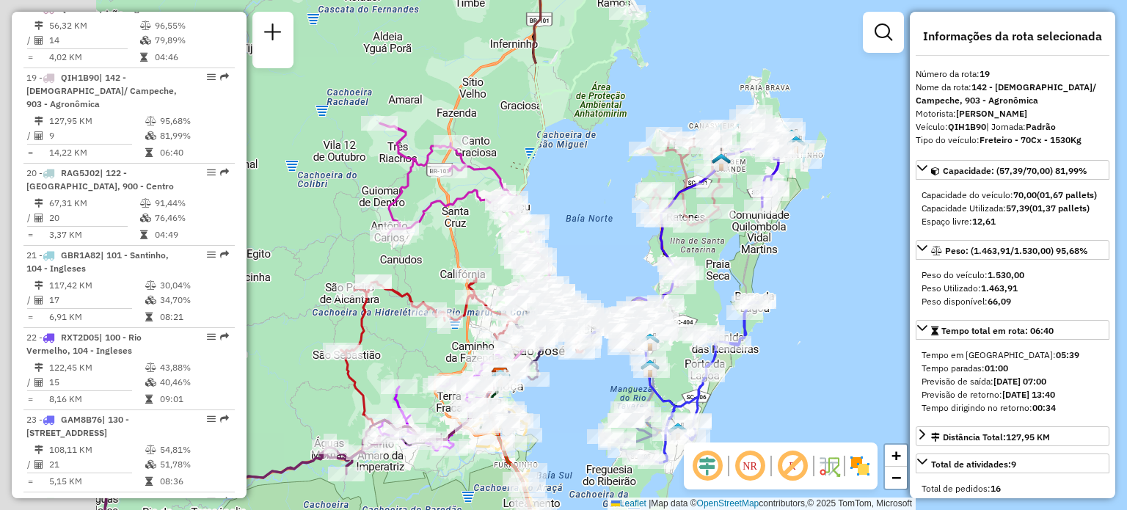
drag, startPoint x: 396, startPoint y: 196, endPoint x: 562, endPoint y: 237, distance: 170.8
click at [562, 237] on div "Janela de atendimento Grade de atendimento Capacidade Transportadoras Veículos …" at bounding box center [563, 255] width 1127 height 510
